Goal: Task Accomplishment & Management: Complete application form

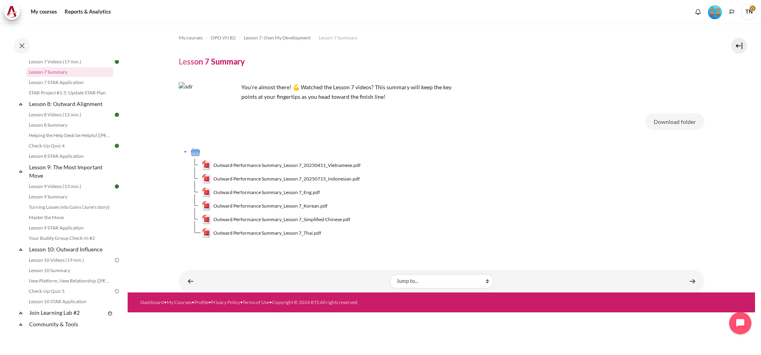
scroll to position [579, 0]
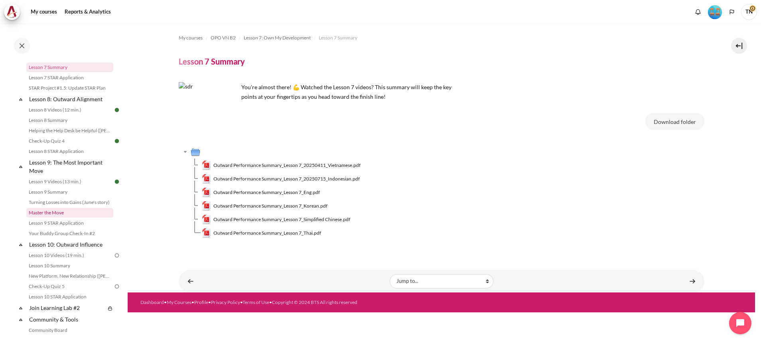
click at [83, 218] on link "Master the Move" at bounding box center [69, 213] width 87 height 10
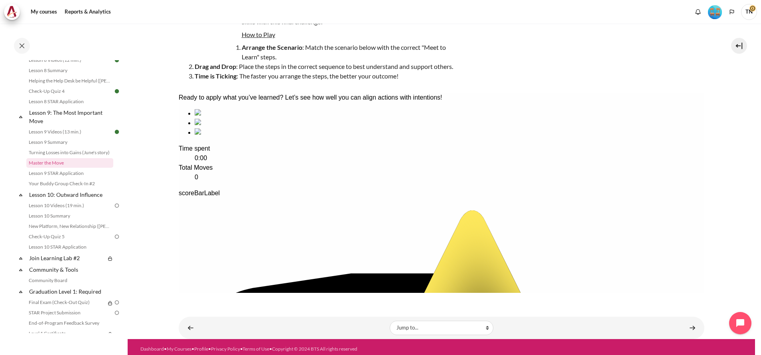
scroll to position [88, 0]
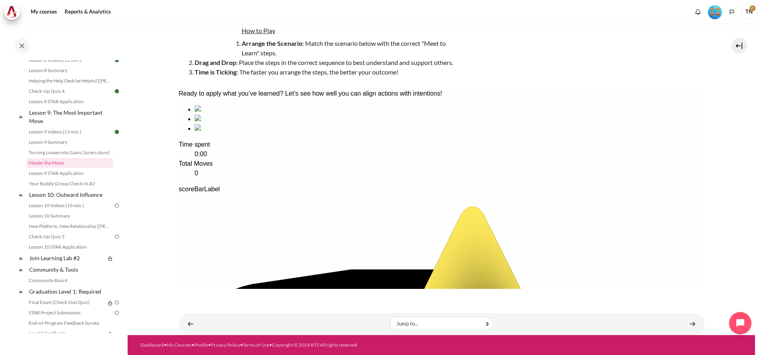
click at [709, 16] on img "Level #4" at bounding box center [715, 12] width 14 height 14
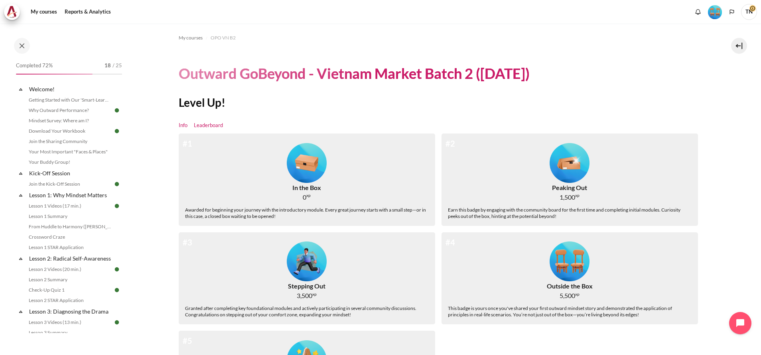
click at [208, 126] on link "Leaderboard" at bounding box center [208, 126] width 29 height 8
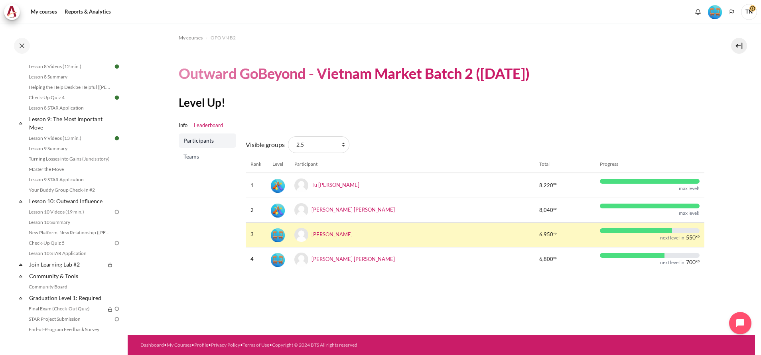
scroll to position [646, 0]
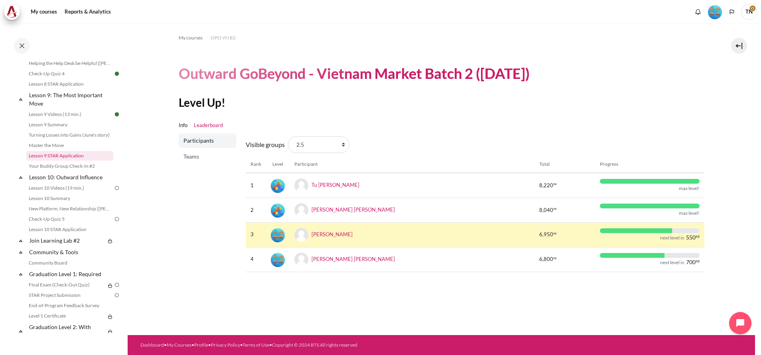
click at [89, 161] on link "Lesson 9 STAR Application" at bounding box center [69, 156] width 87 height 10
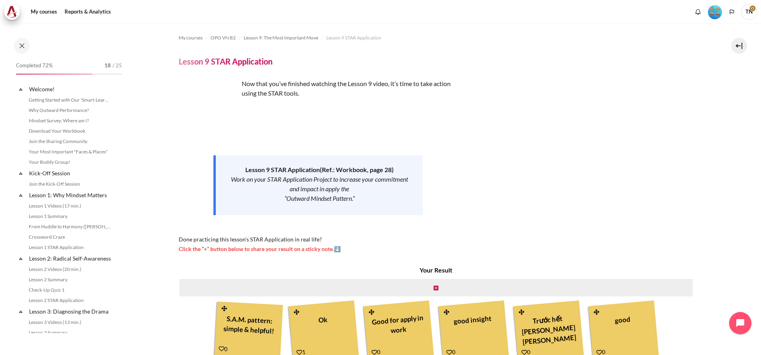
scroll to position [639, 0]
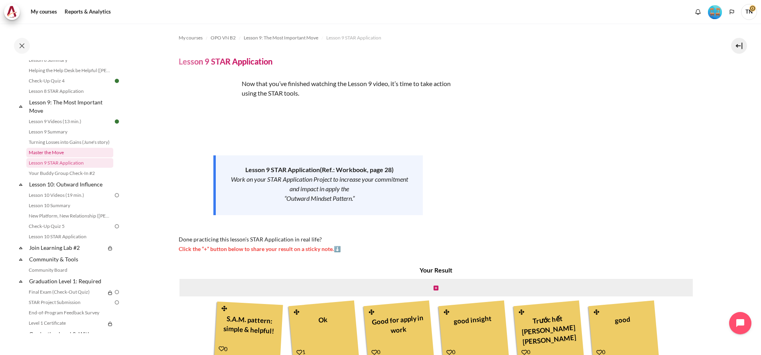
click at [84, 158] on link "Master the Move" at bounding box center [69, 153] width 87 height 10
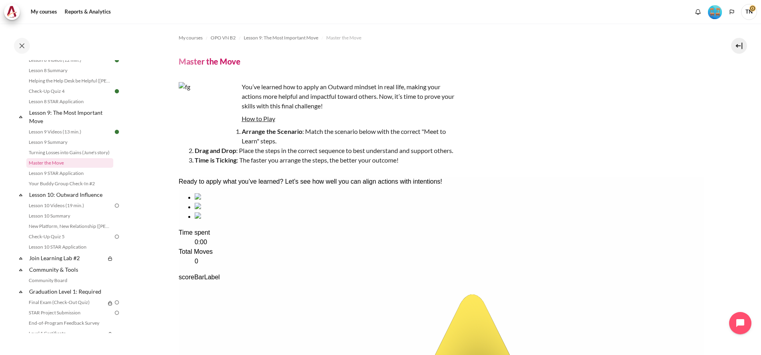
click at [376, 222] on div "sequencing item" at bounding box center [449, 217] width 510 height 10
drag, startPoint x: 375, startPoint y: 260, endPoint x: 232, endPoint y: 249, distance: 143.9
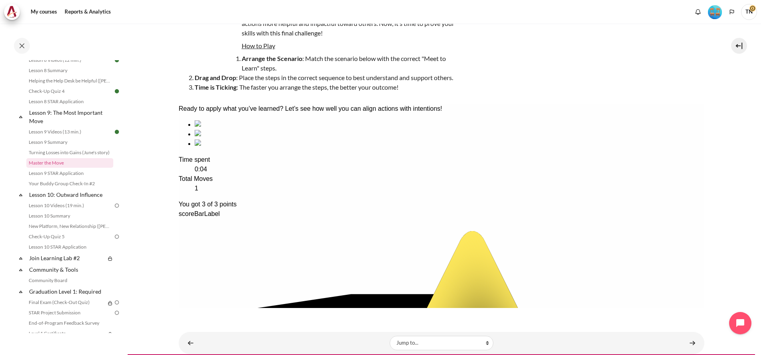
scroll to position [74, 0]
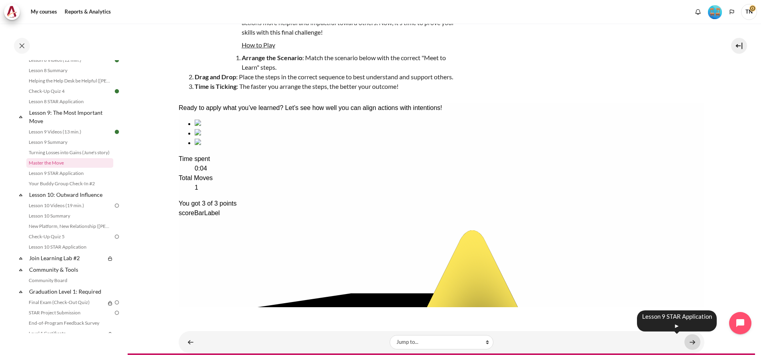
click at [687, 340] on link "Content" at bounding box center [692, 343] width 16 height 16
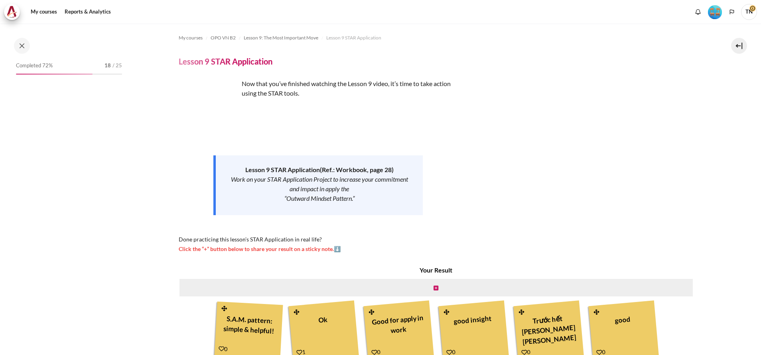
scroll to position [639, 0]
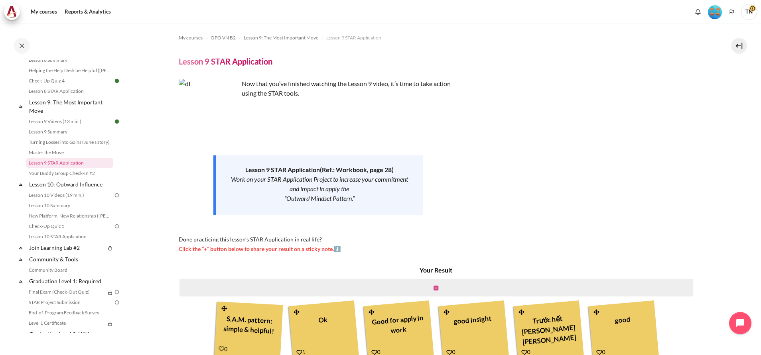
click at [433, 289] on icon "Content" at bounding box center [435, 289] width 5 height 6
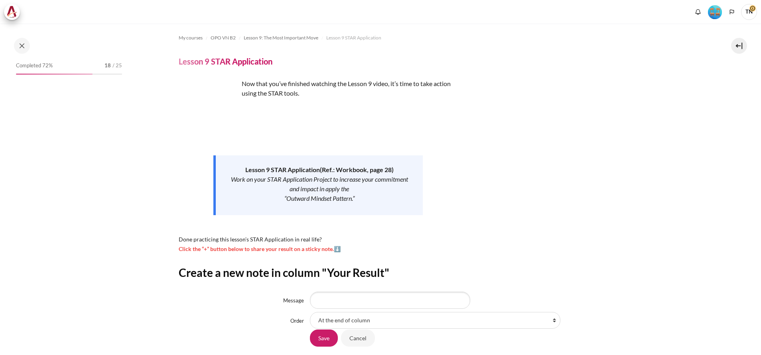
click at [399, 294] on input "Message" at bounding box center [390, 300] width 160 height 17
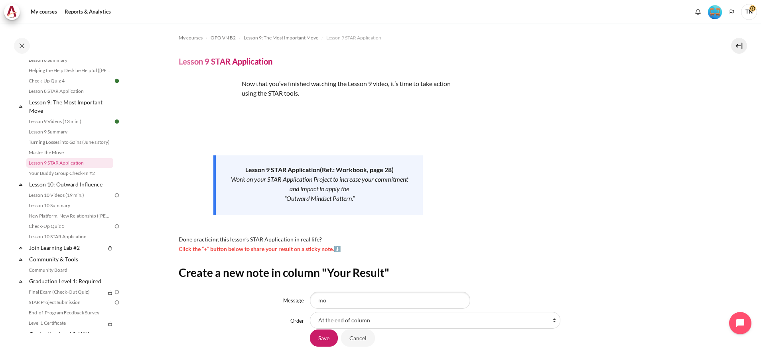
type input "m"
type input "Master the Move"
click at [321, 344] on input "Save" at bounding box center [324, 338] width 28 height 17
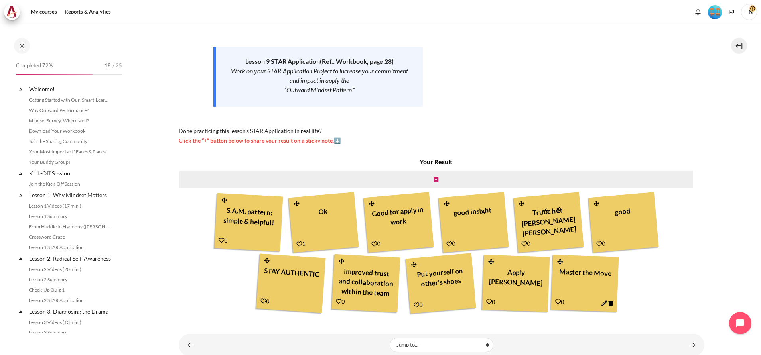
scroll to position [639, 0]
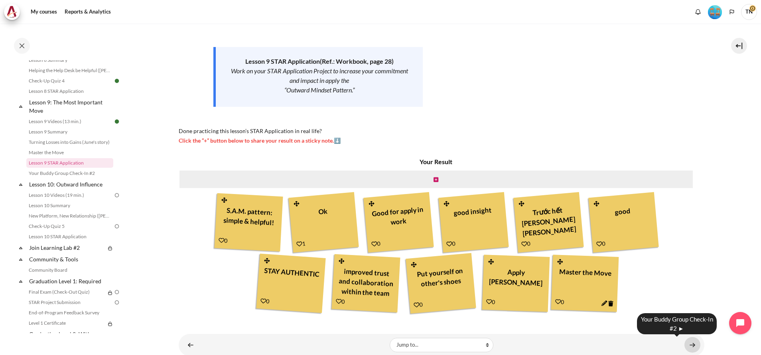
click at [687, 350] on link "Content" at bounding box center [692, 345] width 16 height 16
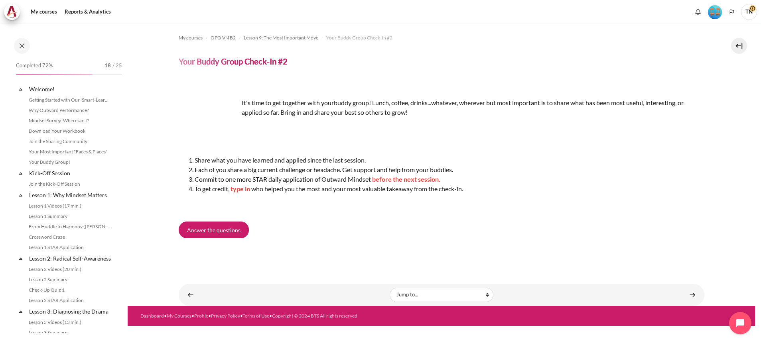
scroll to position [649, 0]
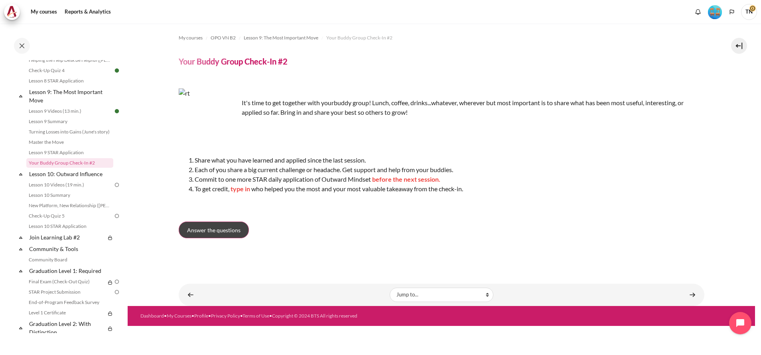
click at [222, 222] on link "Answer the questions" at bounding box center [214, 230] width 70 height 17
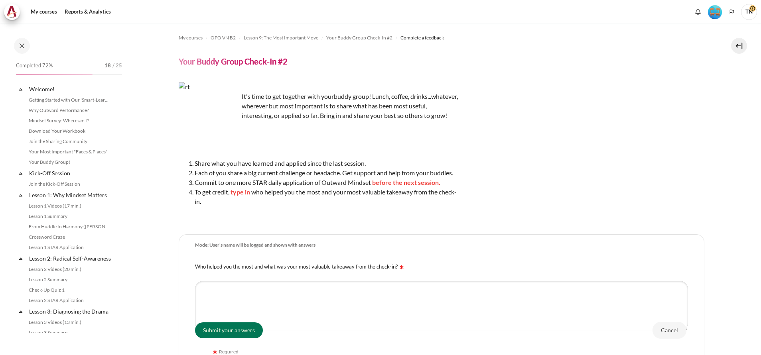
scroll to position [649, 0]
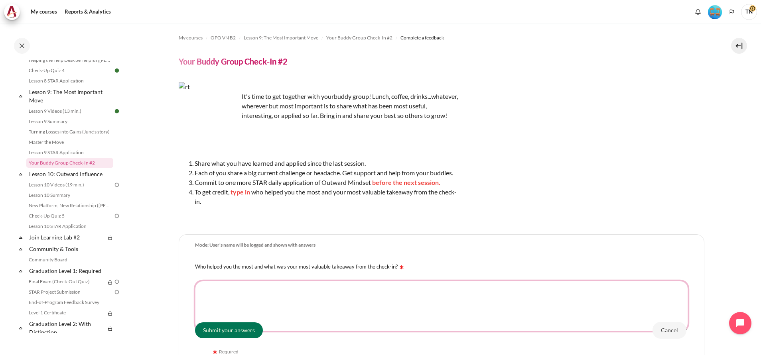
click at [253, 311] on textarea "Who helped you the most and what was your most valuable takeaway from the check…" at bounding box center [441, 306] width 493 height 50
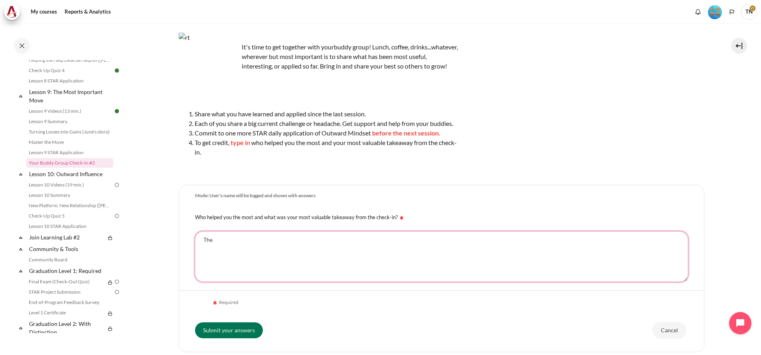
scroll to position [50, 0]
click at [556, 266] on textarea "The" at bounding box center [441, 256] width 493 height 50
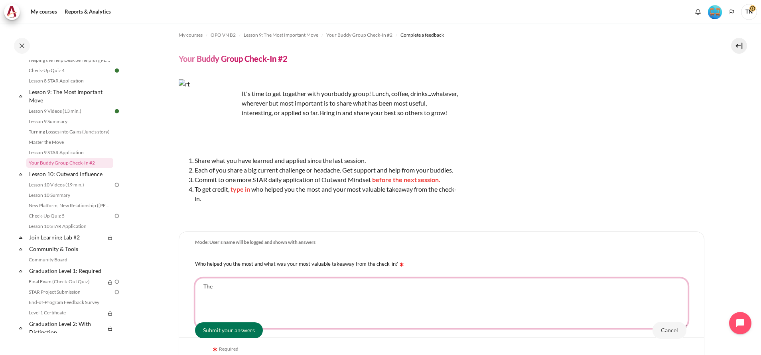
scroll to position [2, 0]
click at [451, 299] on textarea "The" at bounding box center [441, 304] width 493 height 50
type textarea "T"
drag, startPoint x: 275, startPoint y: 299, endPoint x: 325, endPoint y: 301, distance: 49.9
click at [325, 301] on textarea "Mr Tú. Sharing the egamentment" at bounding box center [441, 304] width 493 height 50
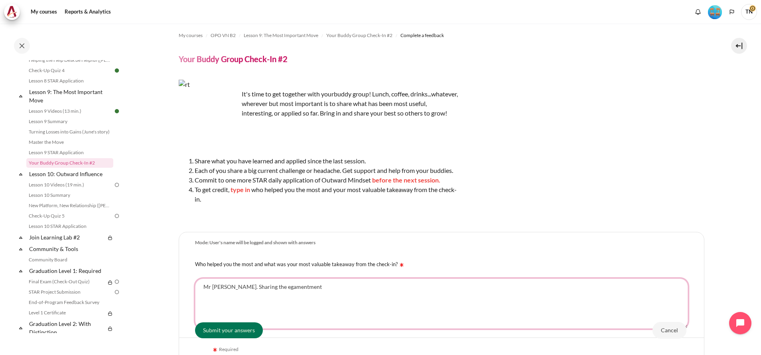
drag, startPoint x: 272, startPoint y: 298, endPoint x: 321, endPoint y: 292, distance: 49.9
click at [321, 292] on textarea "Mr Tú. Sharing the egamentment" at bounding box center [441, 304] width 493 height 50
type textarea "Mr Tú. Sharing the enjoyment"
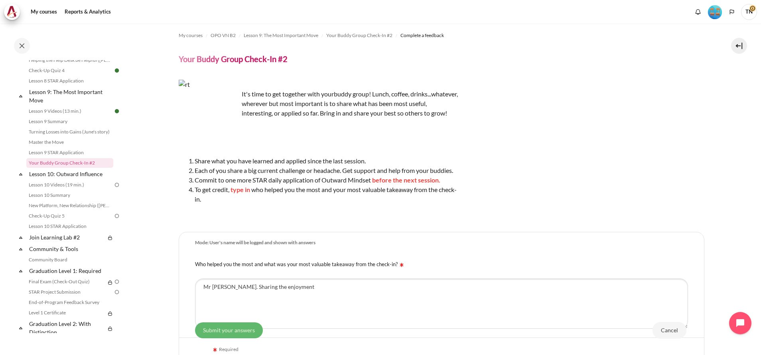
click at [249, 328] on input "Submit your answers" at bounding box center [229, 330] width 68 height 16
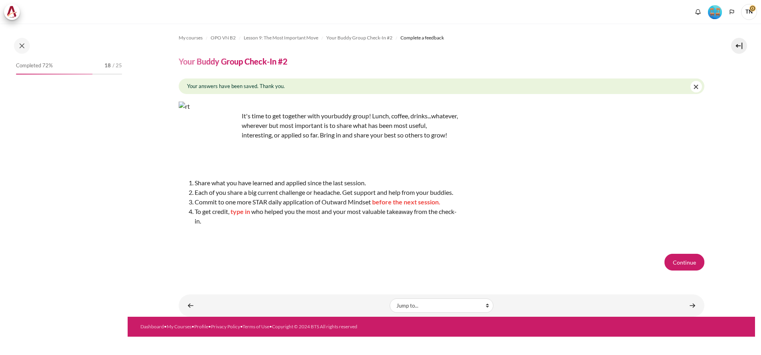
click at [693, 264] on button "Continue" at bounding box center [684, 262] width 40 height 17
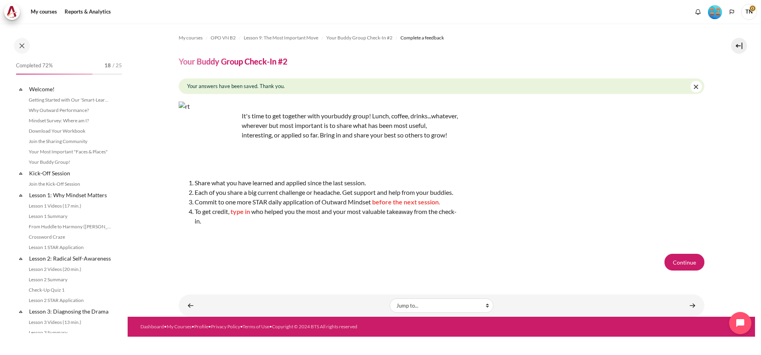
scroll to position [649, 0]
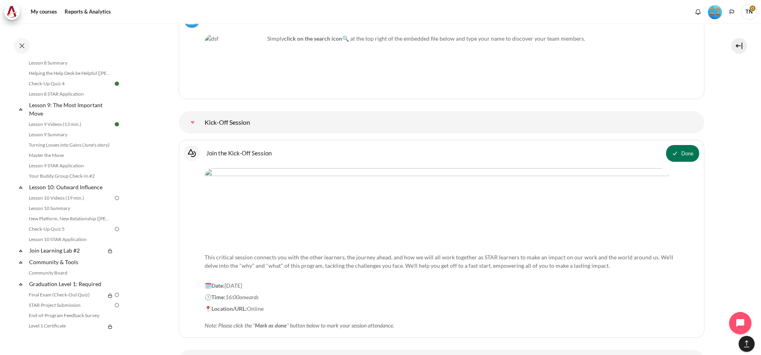
scroll to position [644, 0]
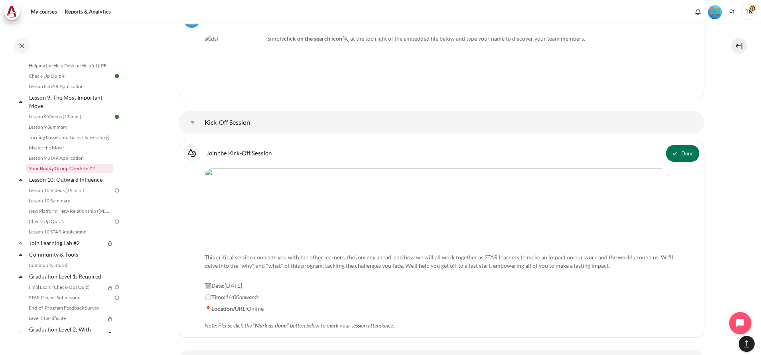
click at [92, 173] on link "Your Buddy Group Check-In #2" at bounding box center [69, 169] width 87 height 10
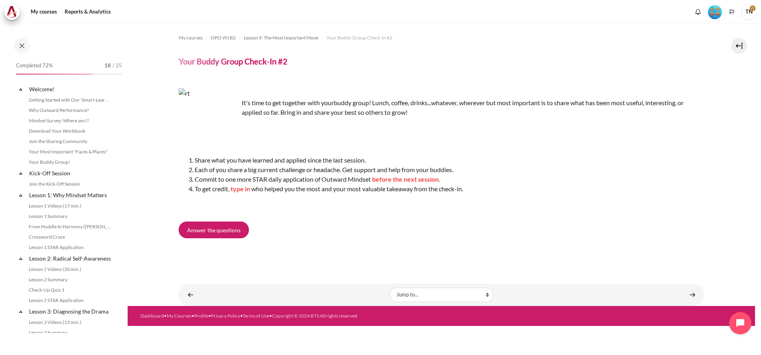
scroll to position [649, 0]
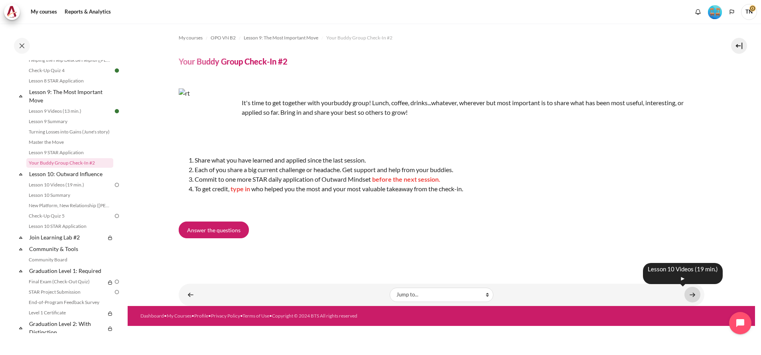
click at [697, 297] on link "Content" at bounding box center [692, 295] width 16 height 16
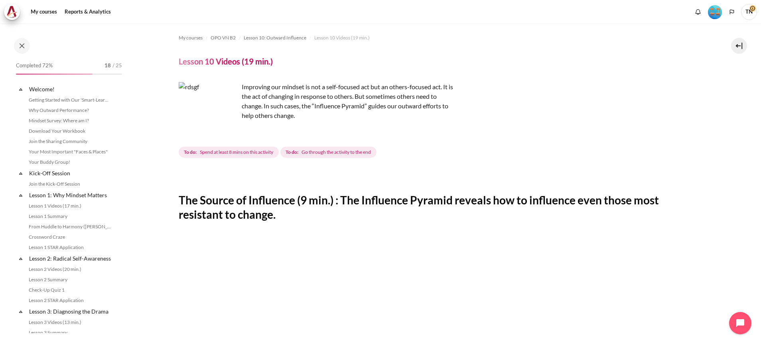
scroll to position [671, 0]
